Goal: Find specific page/section: Find specific page/section

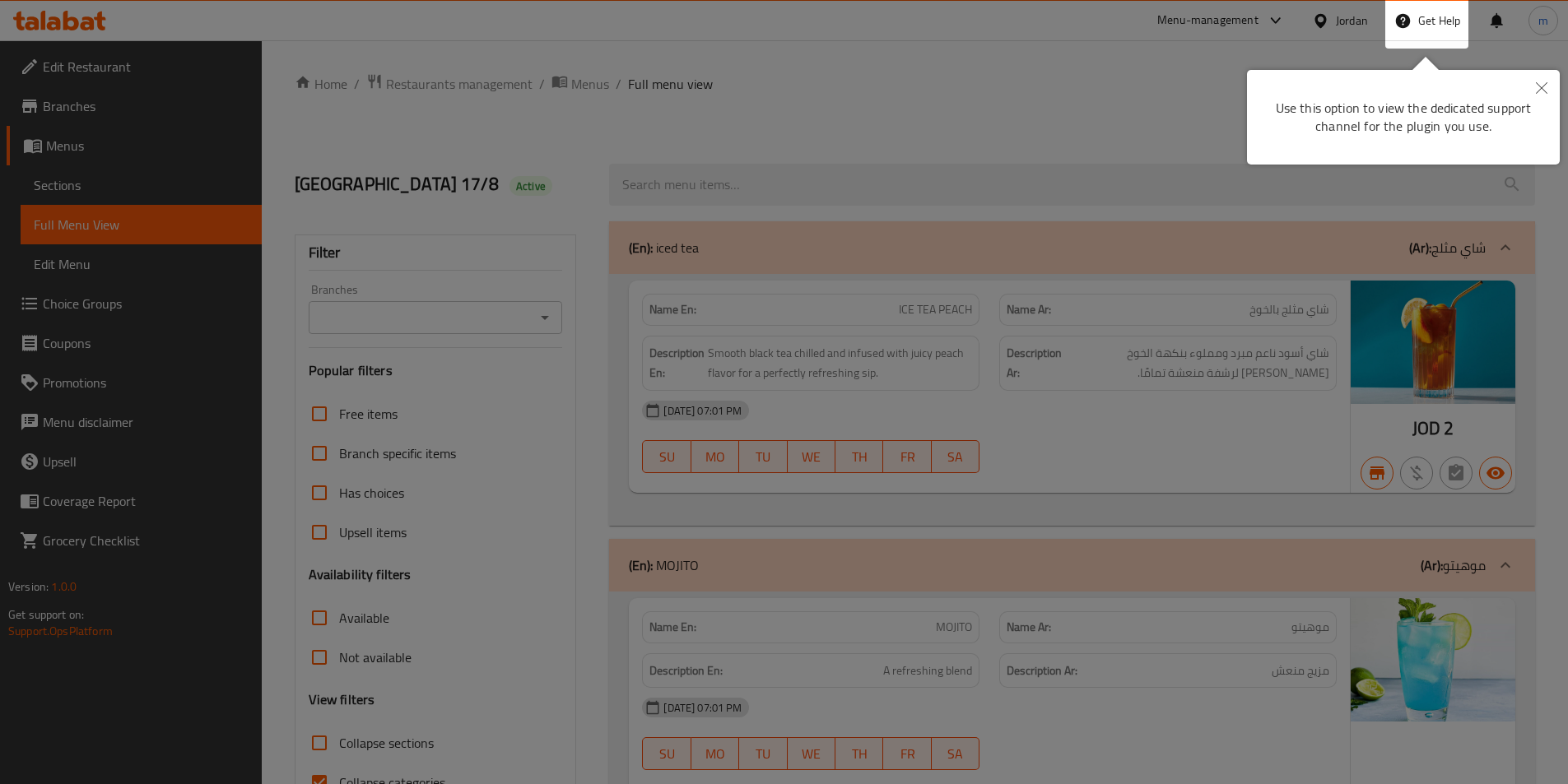
click at [1536, 93] on icon "Close" at bounding box center [1541, 88] width 12 height 12
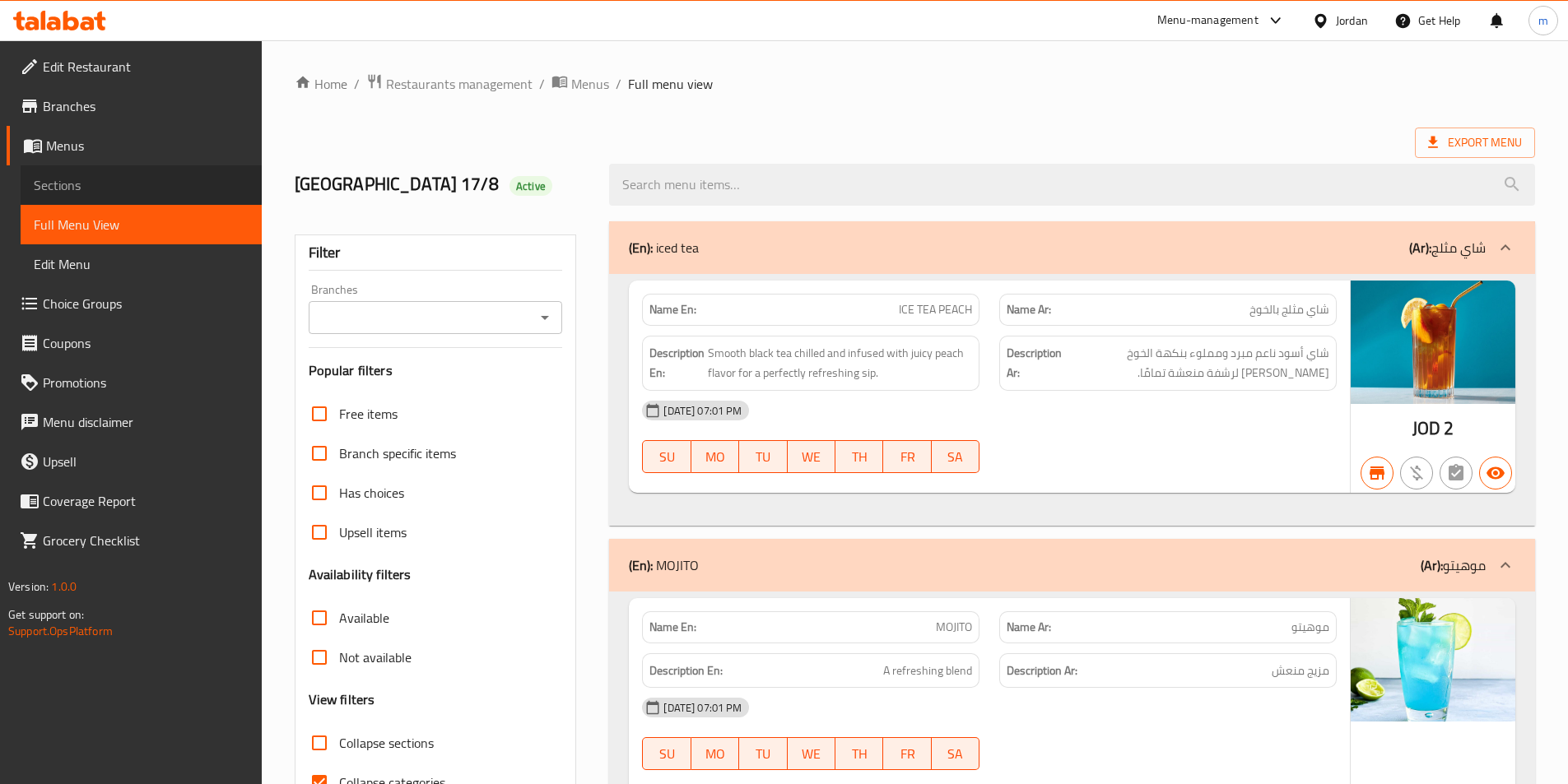
click at [95, 192] on span "Sections" at bounding box center [141, 185] width 215 height 20
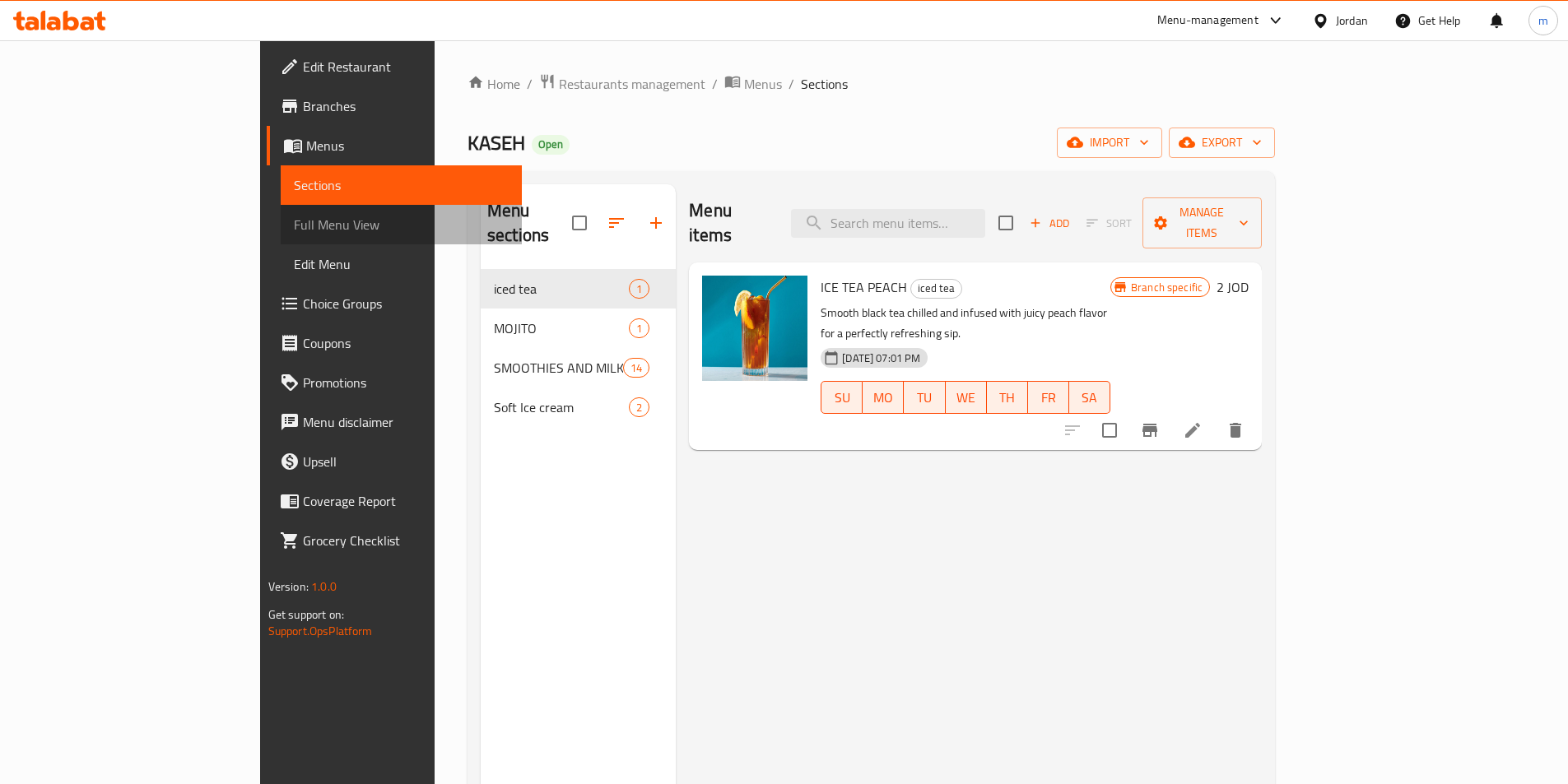
click at [293, 220] on span "Full Menu View" at bounding box center [400, 225] width 215 height 20
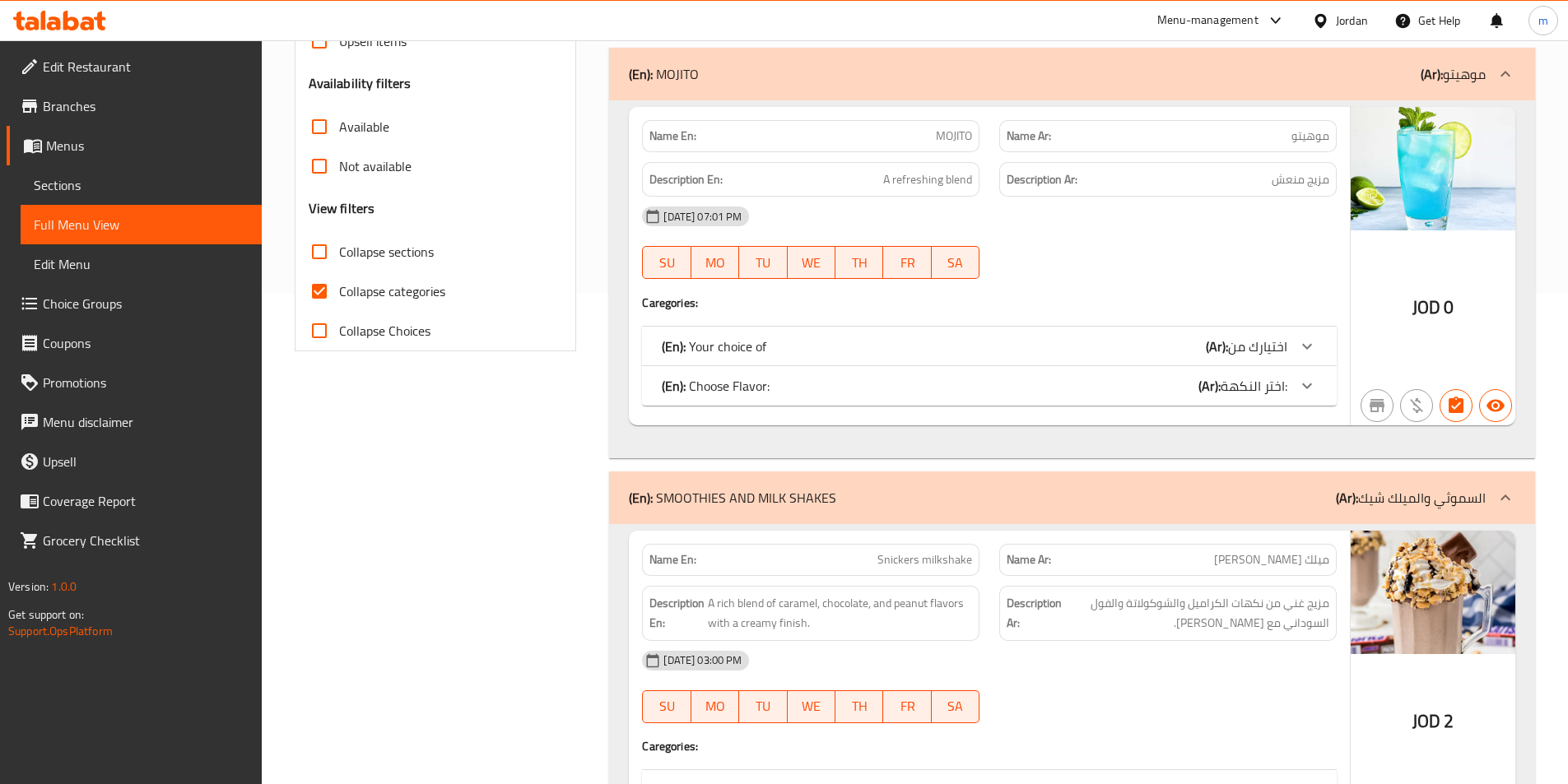
scroll to position [165, 0]
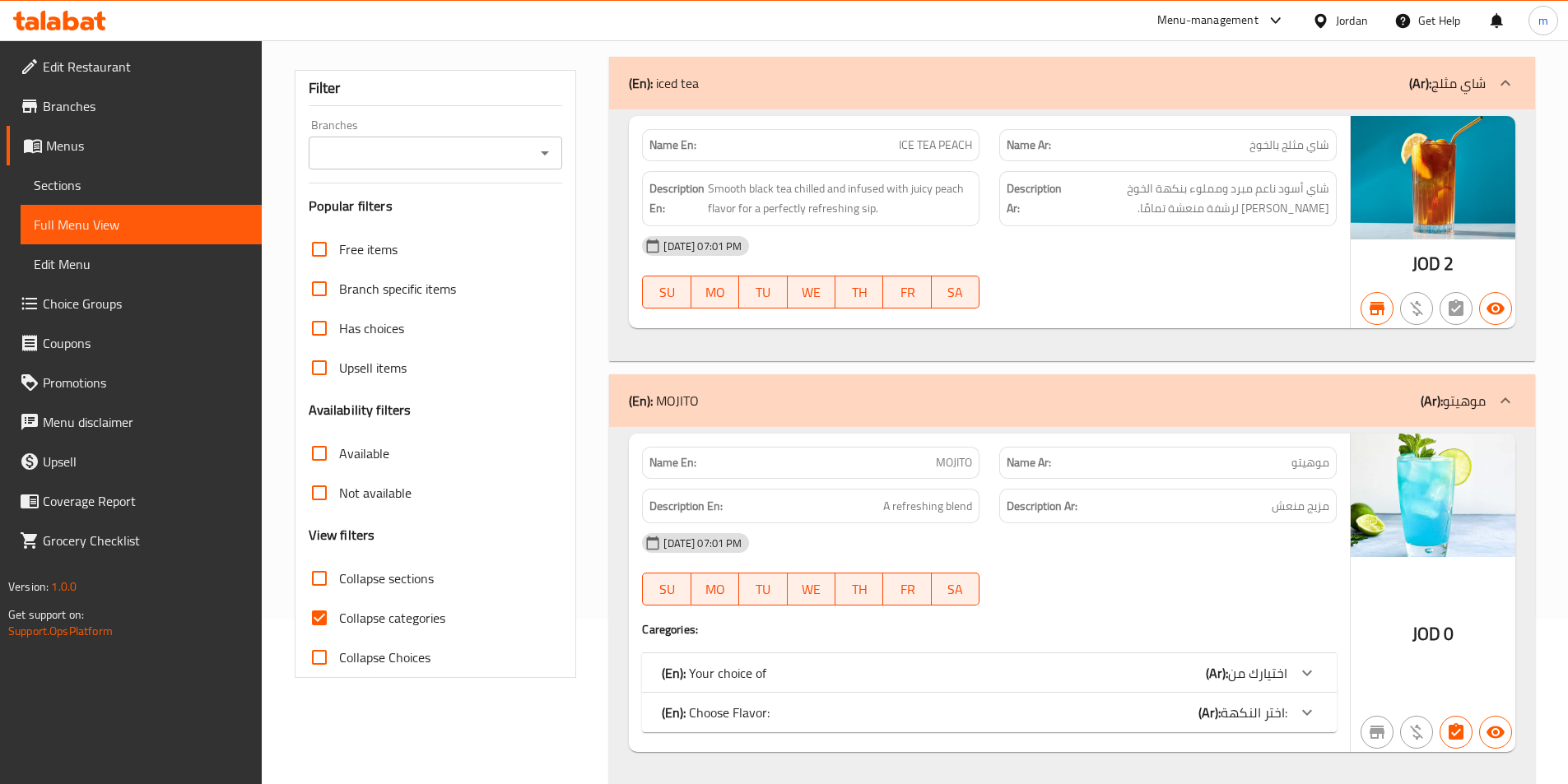
click at [172, 178] on span "Sections" at bounding box center [141, 185] width 215 height 20
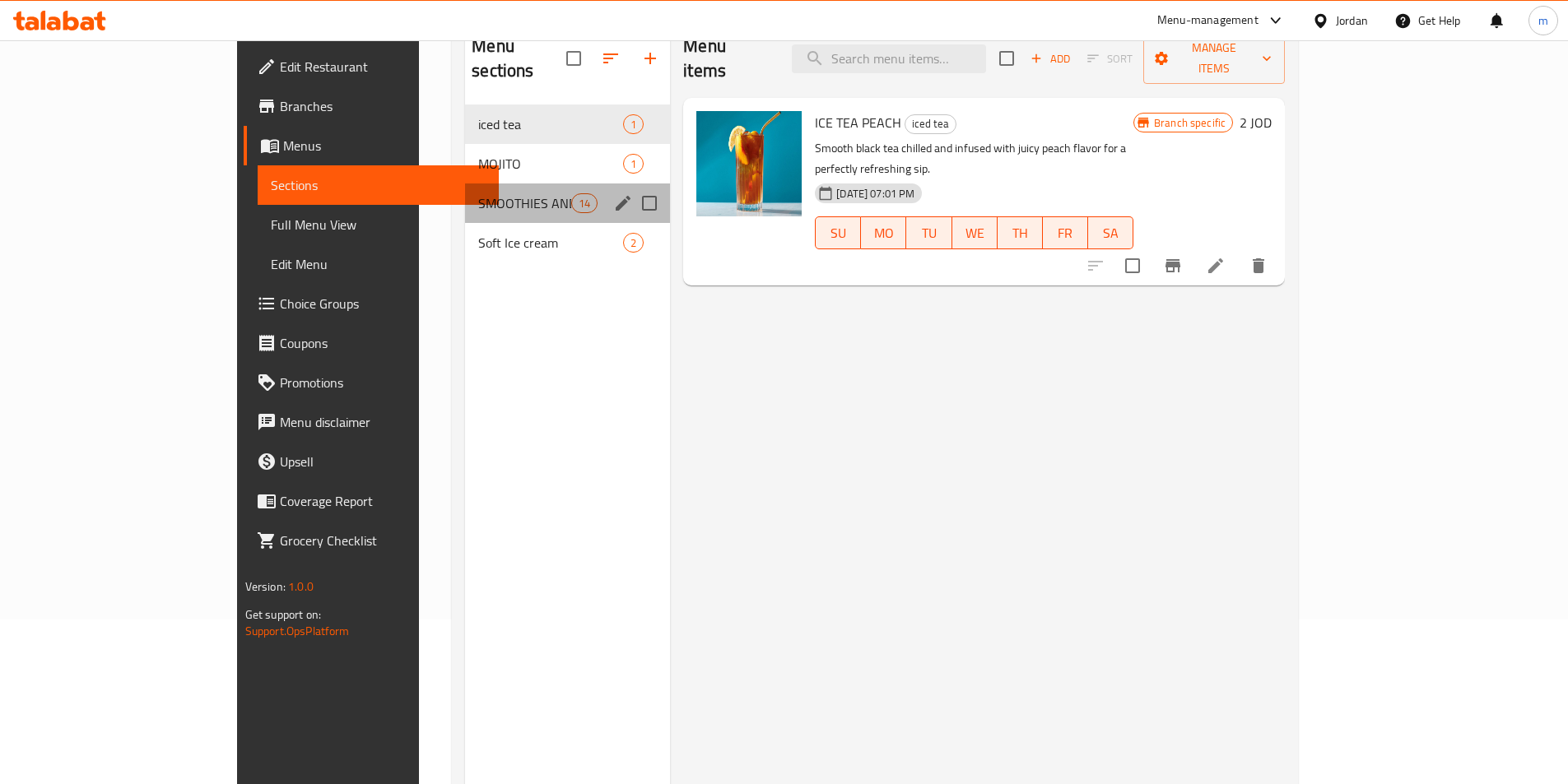
click at [465, 190] on div "SMOOTHIES AND MILK SHAKES 14" at bounding box center [567, 203] width 205 height 40
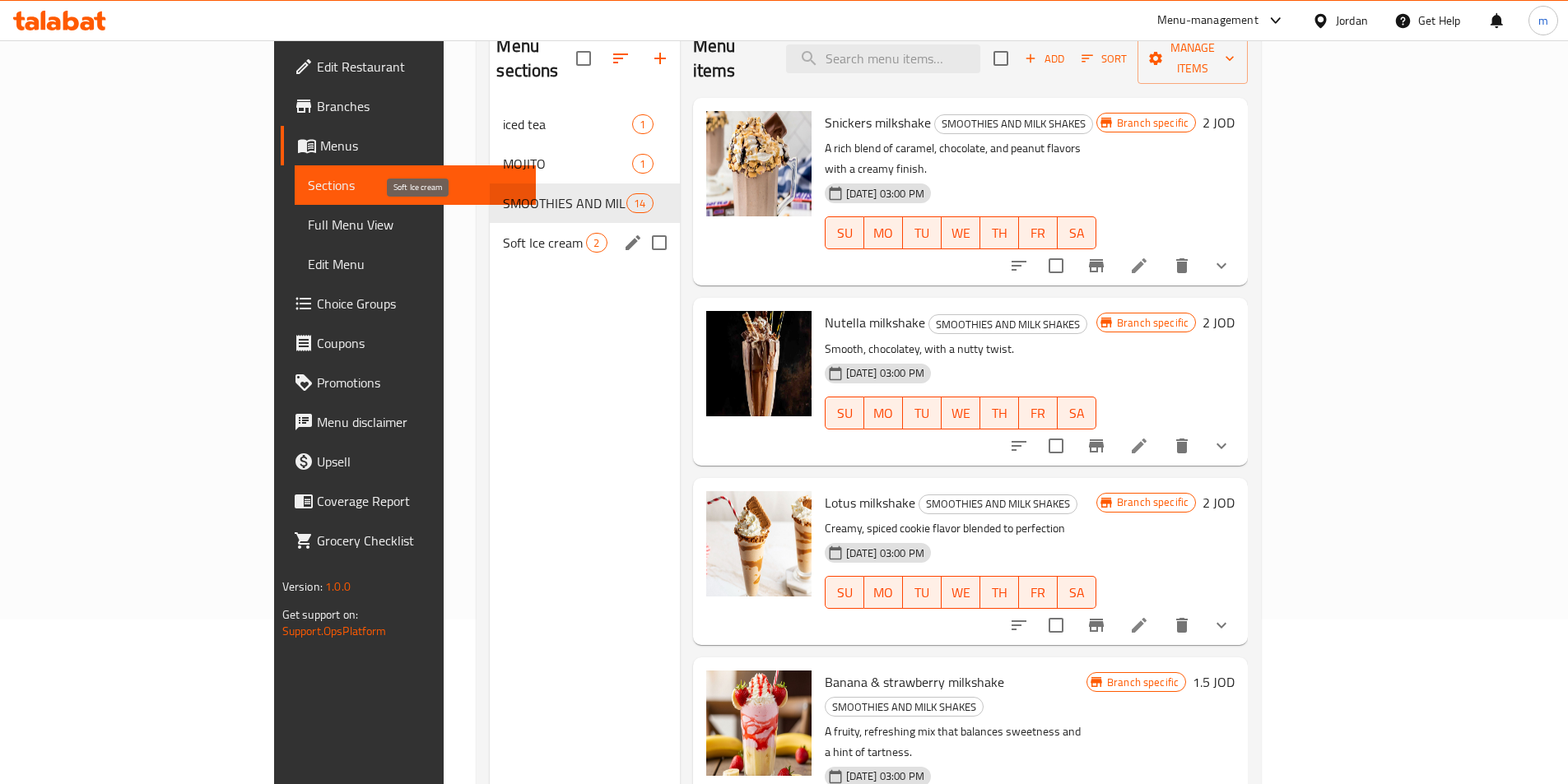
click at [503, 233] on span "Soft Ice cream" at bounding box center [544, 243] width 83 height 20
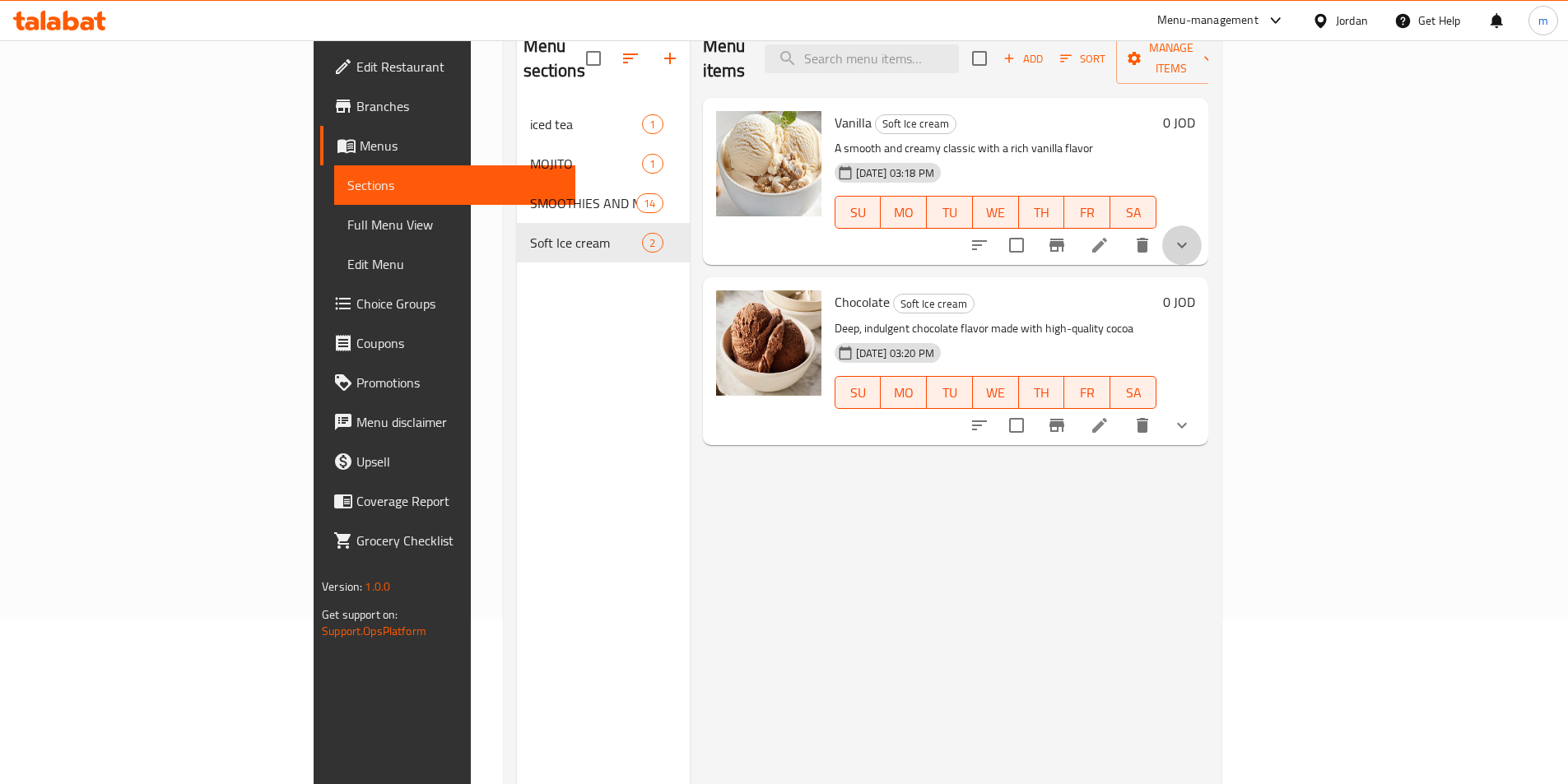
click at [1201, 231] on button "show more" at bounding box center [1181, 246] width 40 height 40
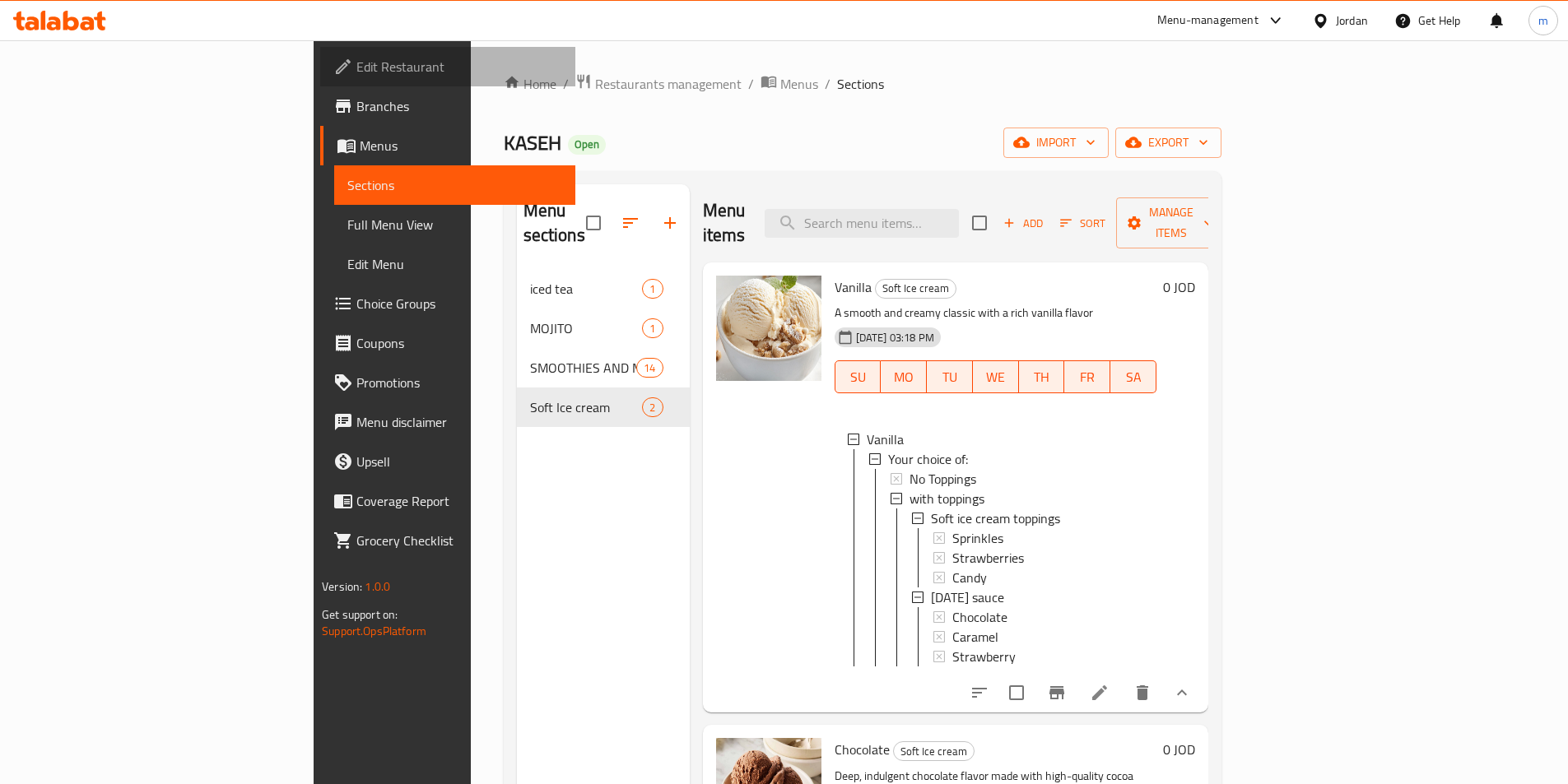
click at [357, 63] on span "Edit Restaurant" at bounding box center [460, 66] width 206 height 20
